Goal: Information Seeking & Learning: Check status

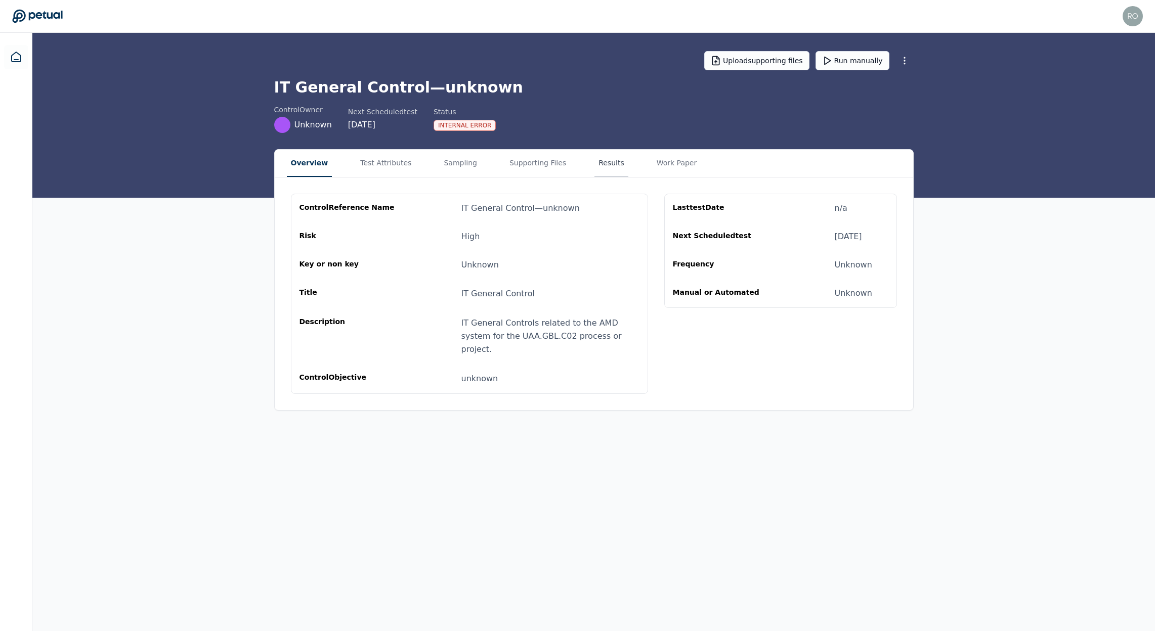
click at [594, 168] on button "Results" at bounding box center [611, 163] width 34 height 27
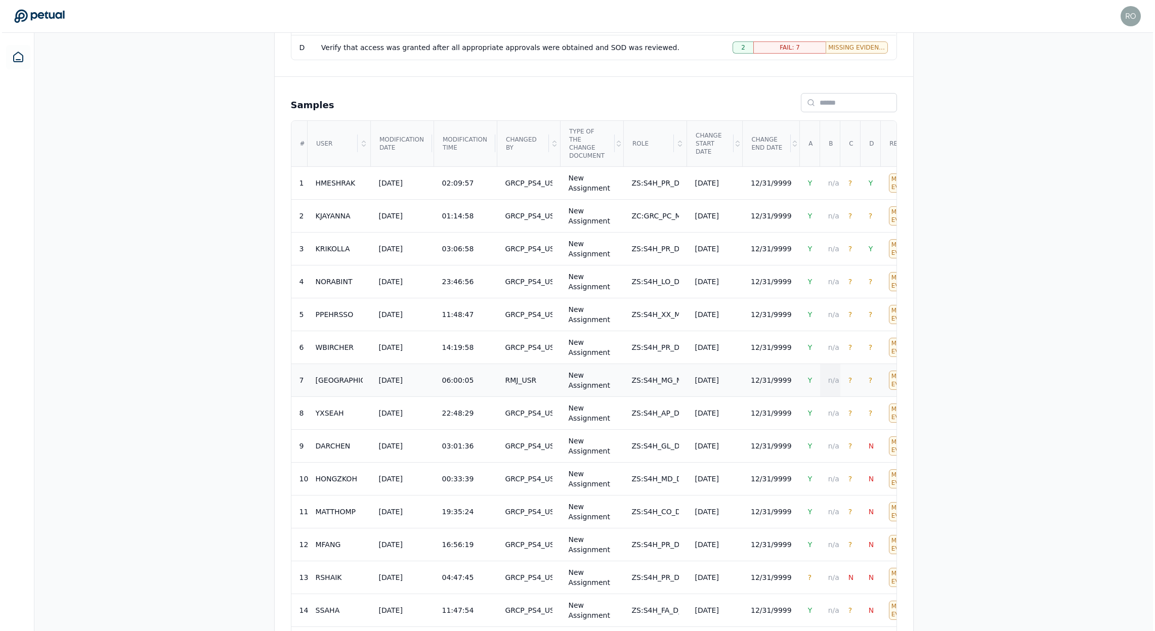
scroll to position [388, 0]
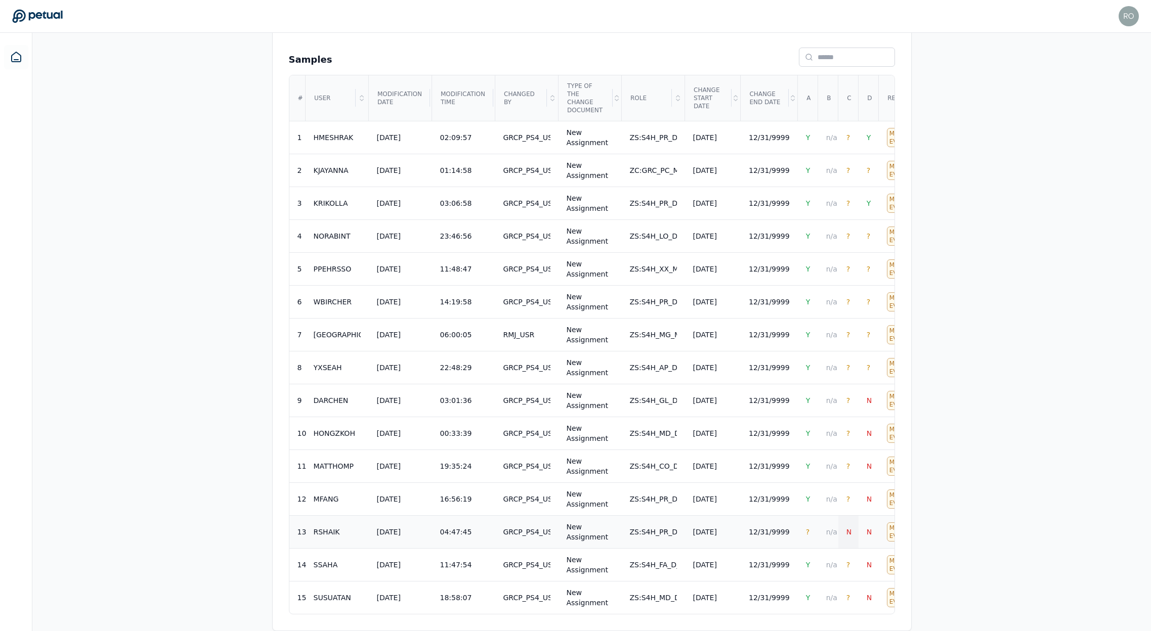
click at [846, 529] on span "N" at bounding box center [848, 532] width 5 height 8
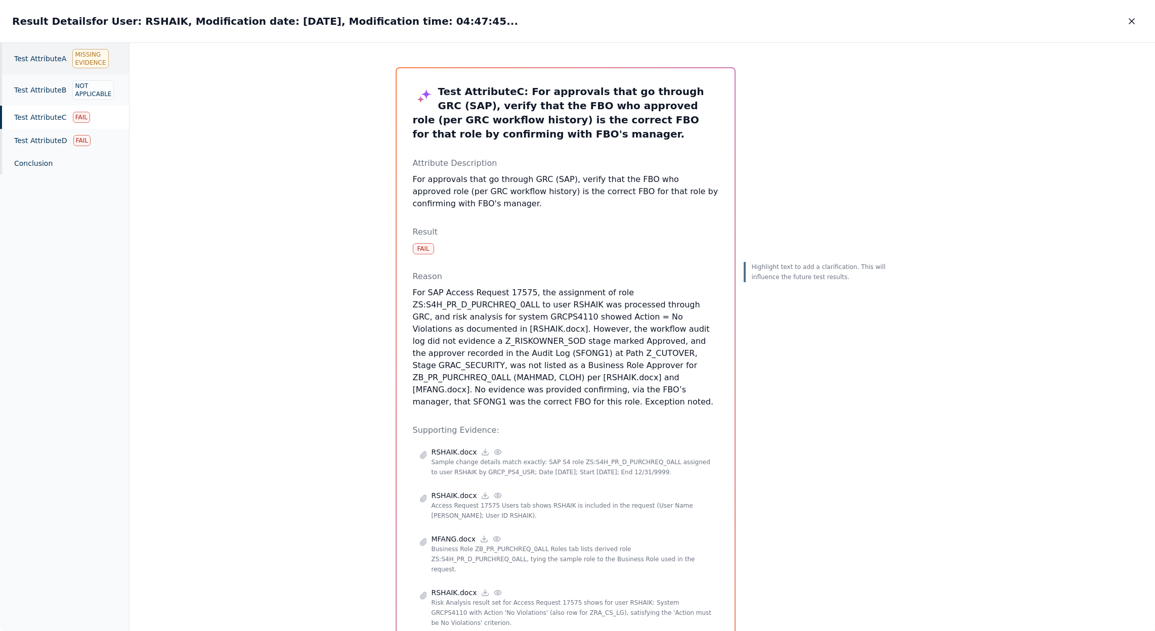
click at [51, 66] on div "Test Attribute A Missing Evidence" at bounding box center [64, 58] width 129 height 31
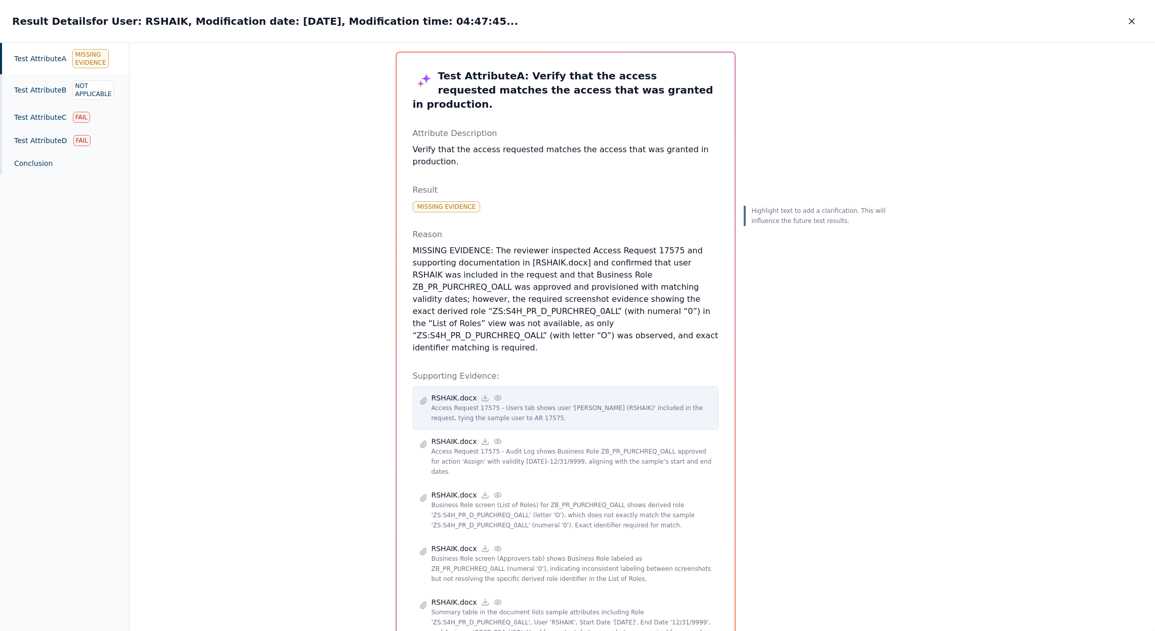
scroll to position [48, 0]
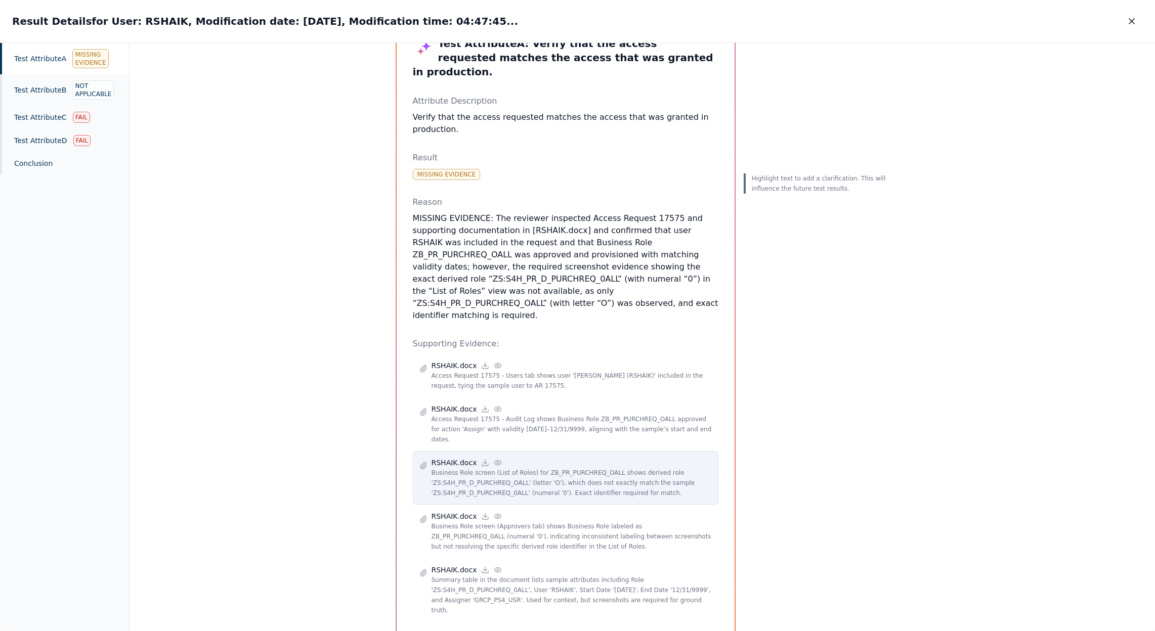
click at [494, 459] on icon at bounding box center [498, 463] width 8 height 8
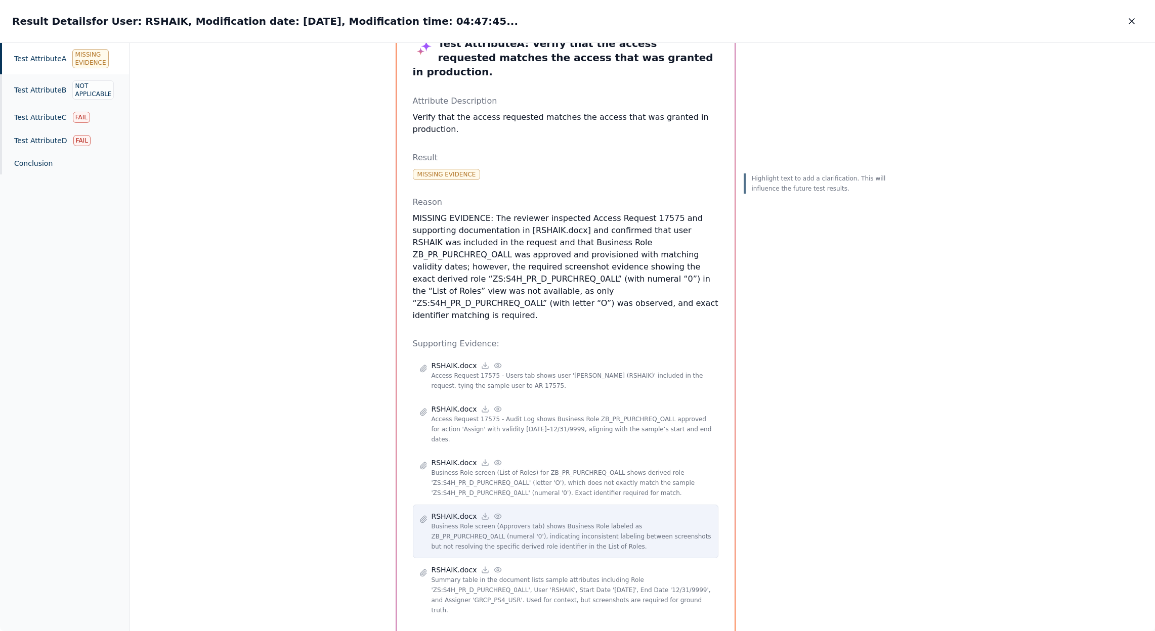
click at [497, 515] on circle at bounding box center [498, 516] width 2 height 2
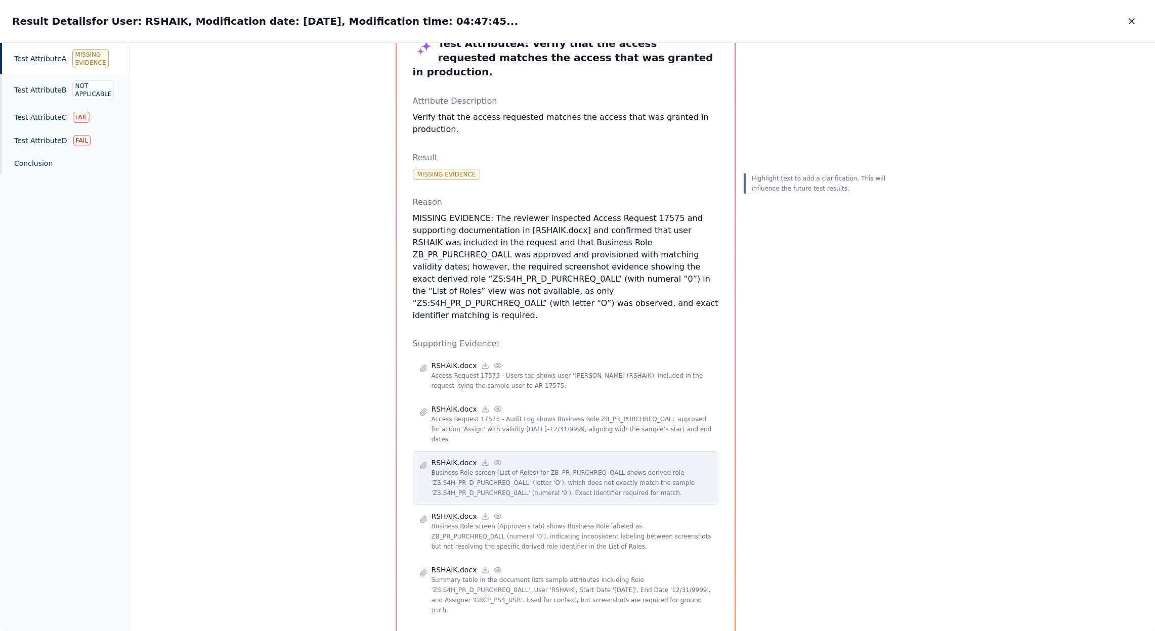
click at [496, 460] on icon at bounding box center [498, 462] width 7 height 5
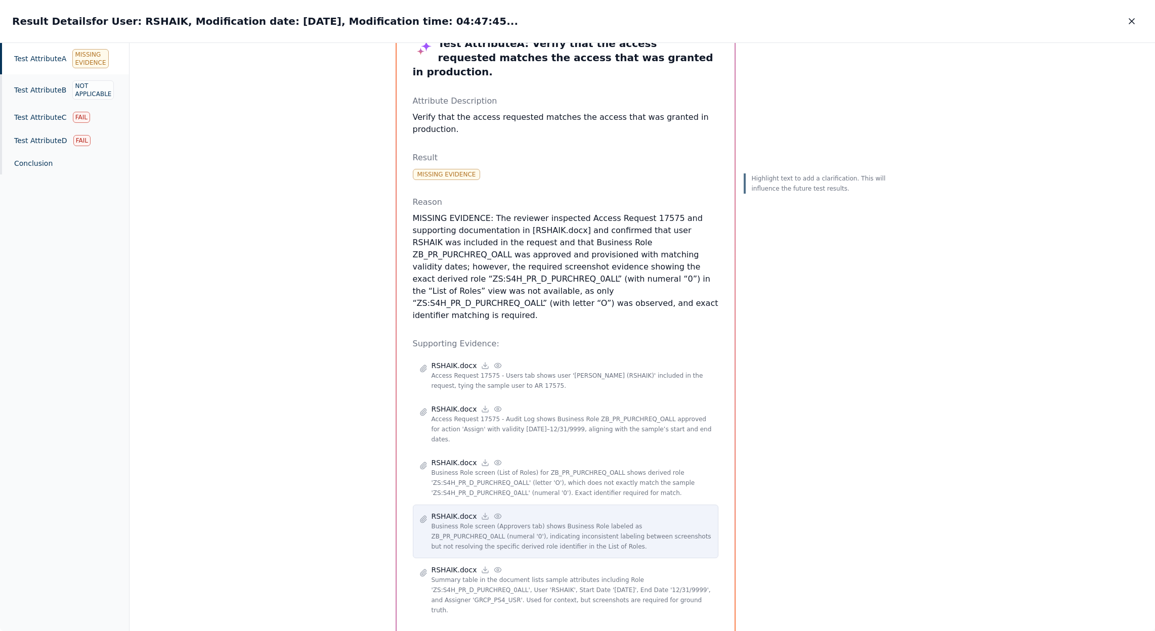
click at [495, 512] on icon at bounding box center [498, 516] width 8 height 8
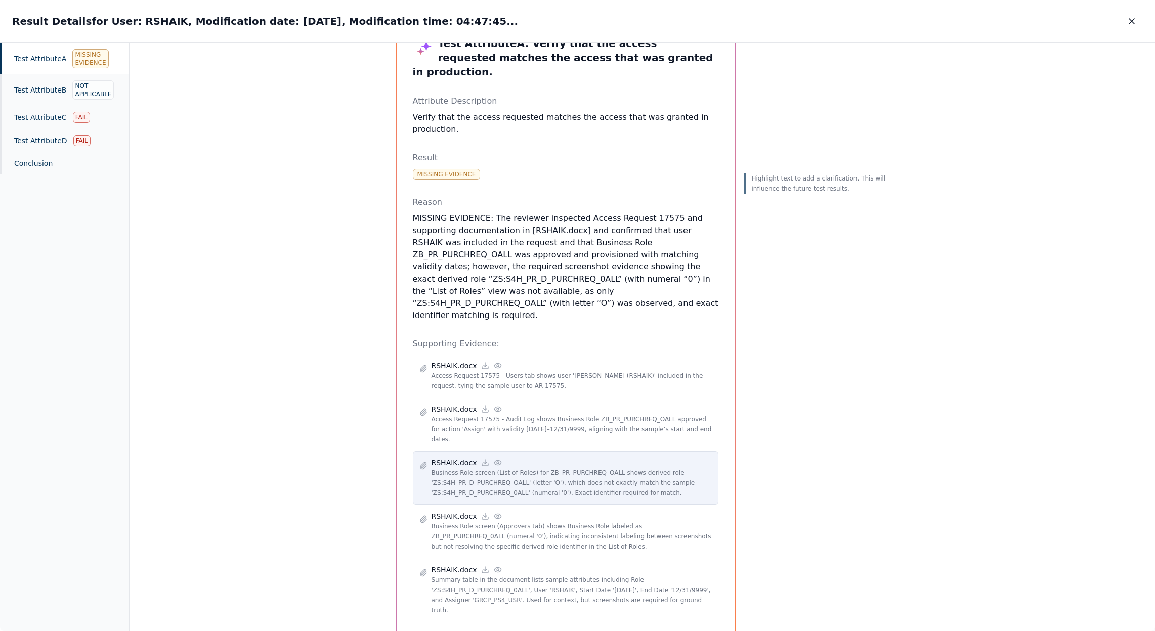
click at [496, 460] on icon at bounding box center [498, 462] width 7 height 5
click at [495, 460] on icon at bounding box center [498, 462] width 7 height 5
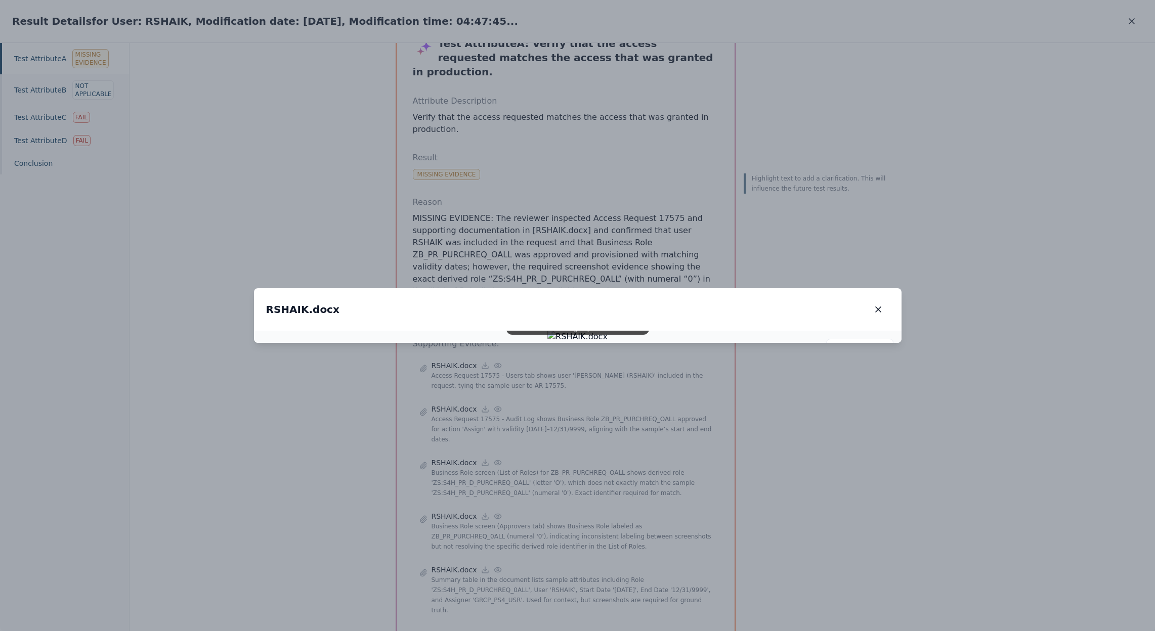
drag, startPoint x: 136, startPoint y: 402, endPoint x: 380, endPoint y: 481, distance: 256.3
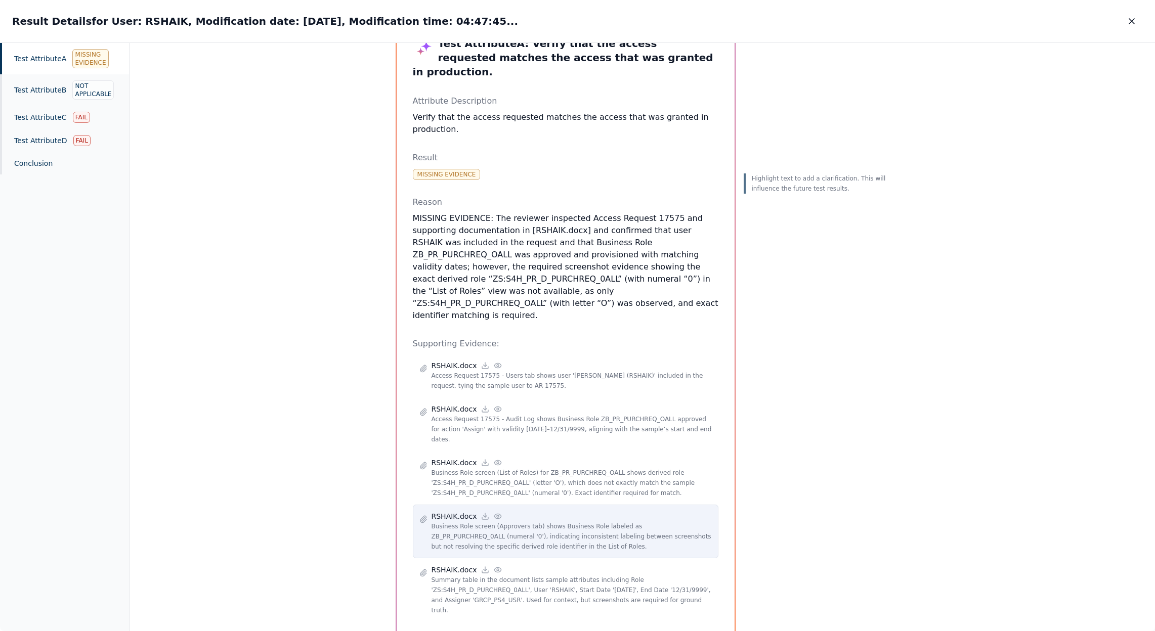
click at [494, 512] on icon at bounding box center [498, 516] width 8 height 8
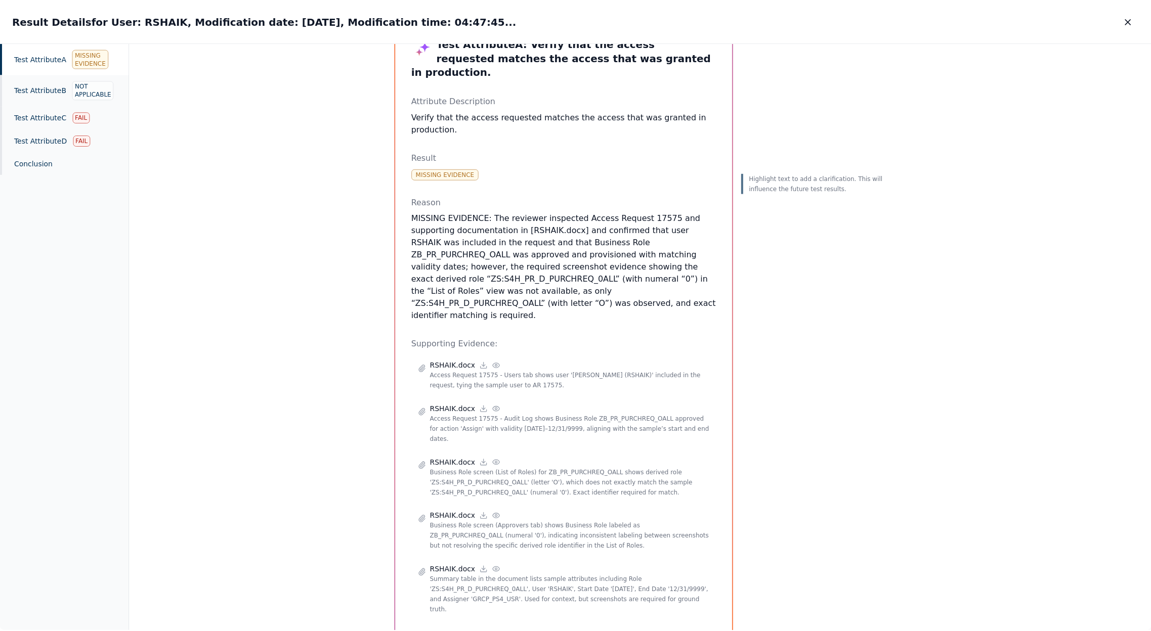
scroll to position [0, 0]
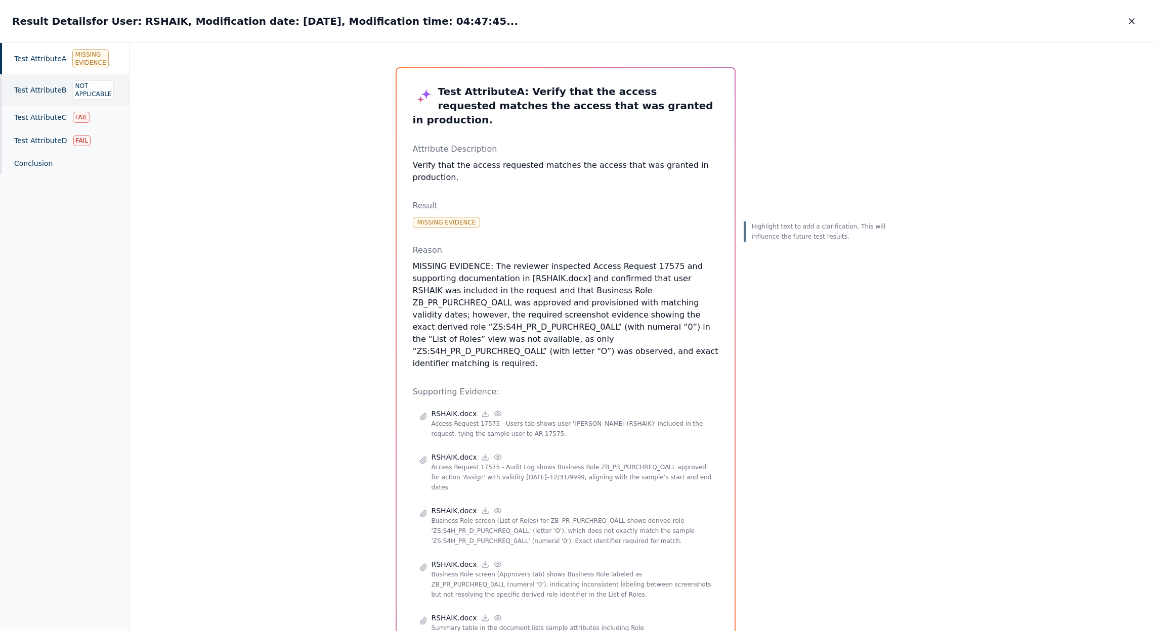
click at [66, 96] on div "Test Attribute B Not Applicable" at bounding box center [64, 89] width 129 height 31
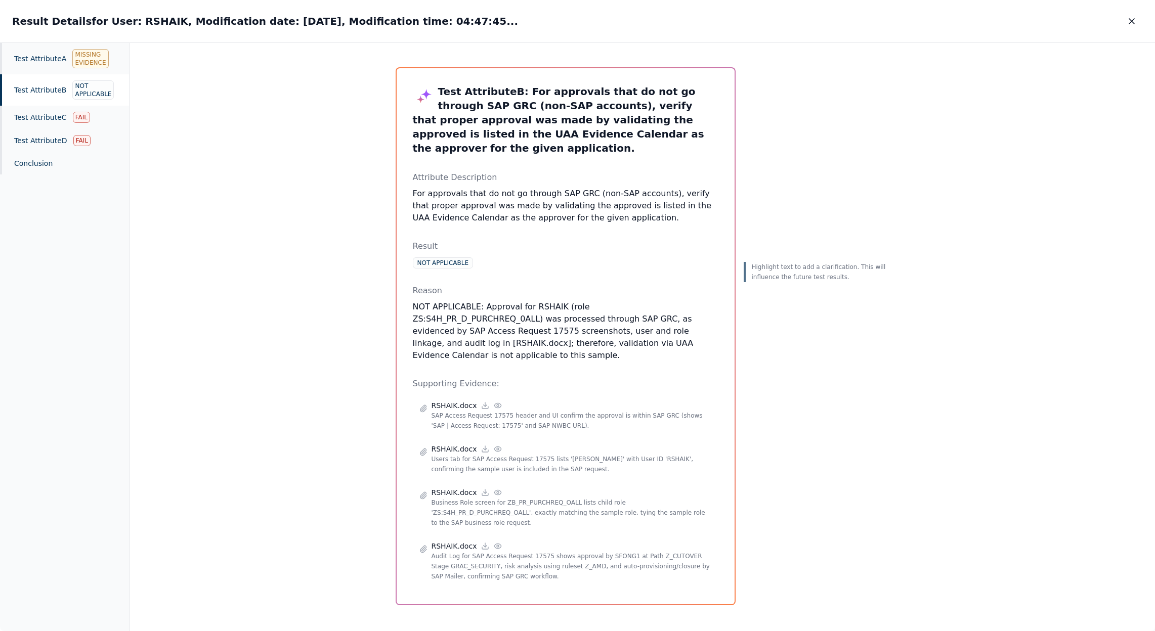
click at [1128, 18] on icon "button" at bounding box center [1132, 21] width 10 height 10
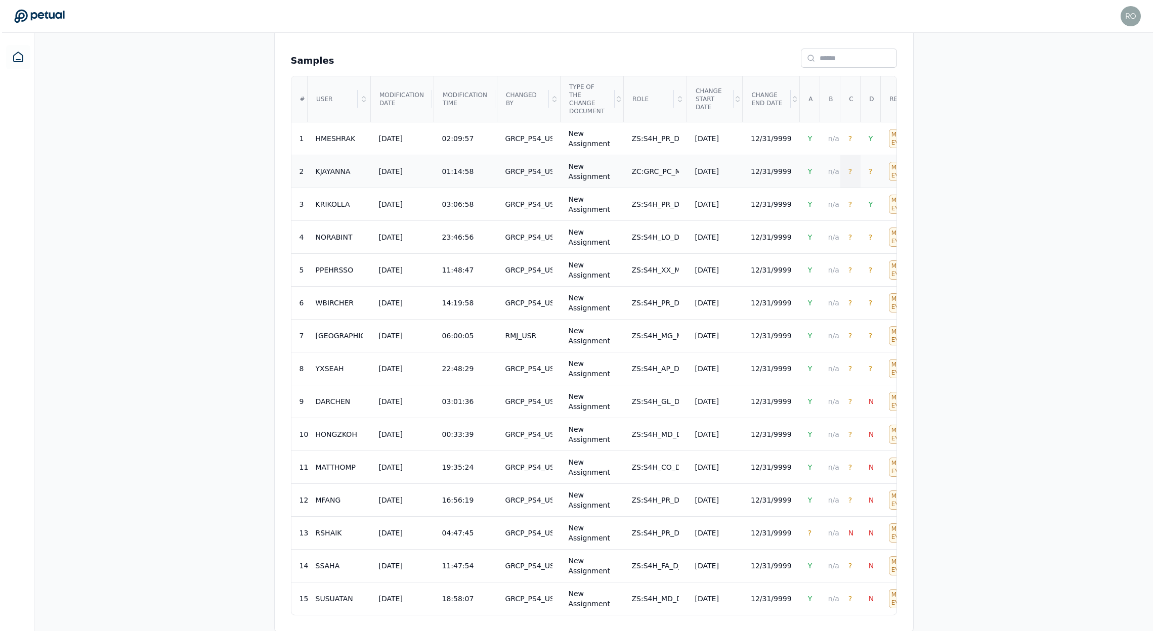
scroll to position [382, 0]
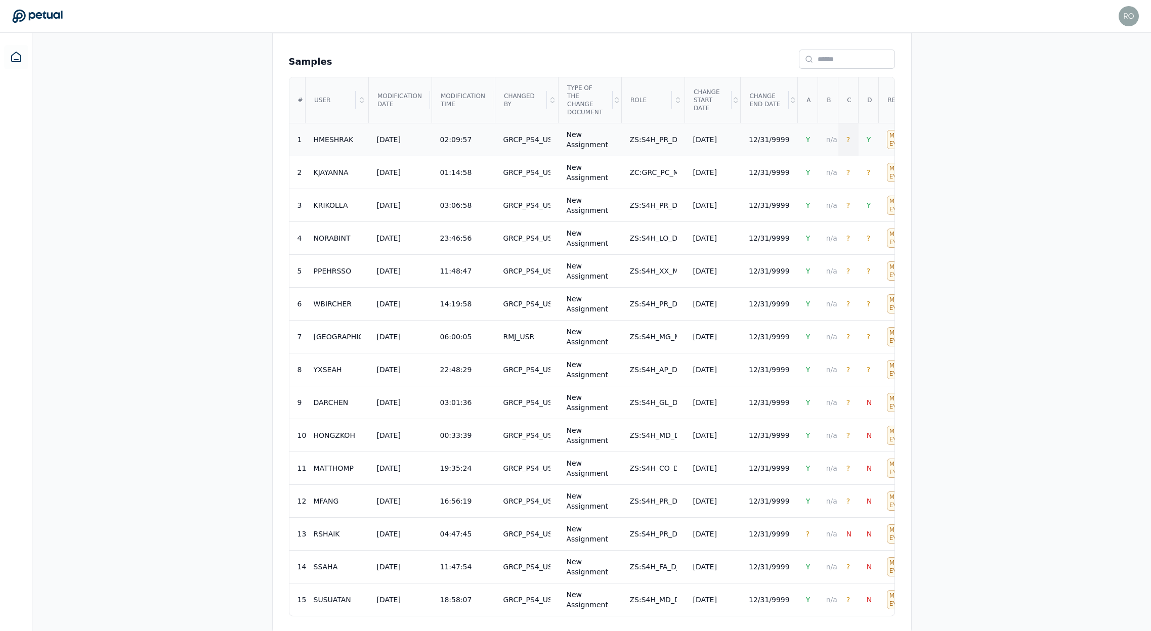
click at [842, 138] on td "?" at bounding box center [848, 139] width 20 height 33
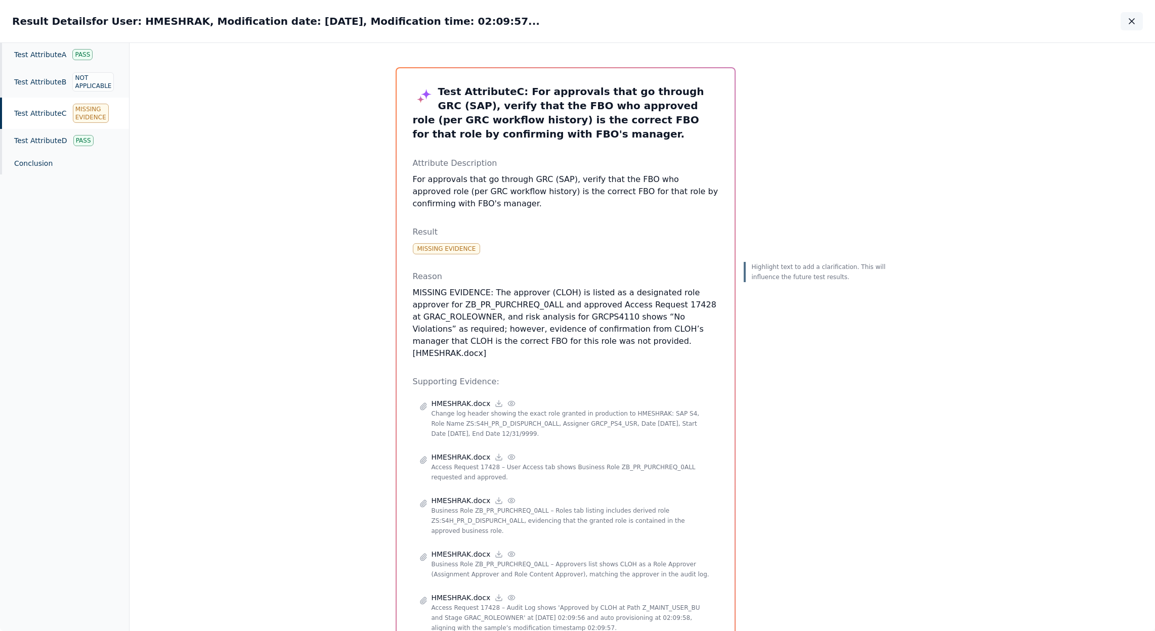
click at [1132, 25] on icon "button" at bounding box center [1132, 21] width 10 height 10
